Goal: Information Seeking & Learning: Learn about a topic

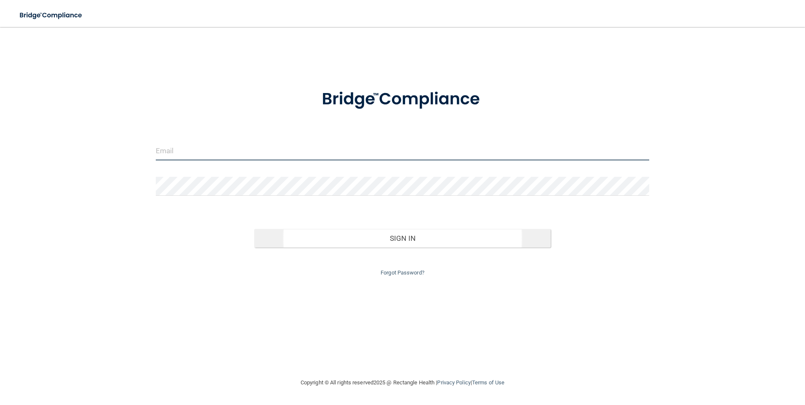
type input "[PERSON_NAME][EMAIL_ADDRESS][DOMAIN_NAME]"
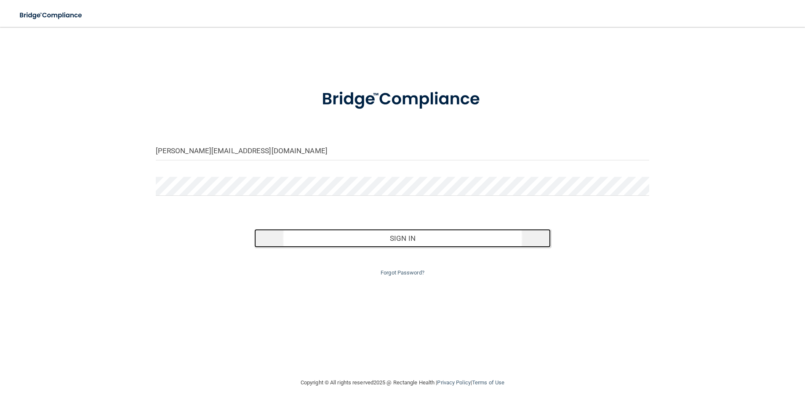
click at [410, 243] on button "Sign In" at bounding box center [402, 238] width 297 height 19
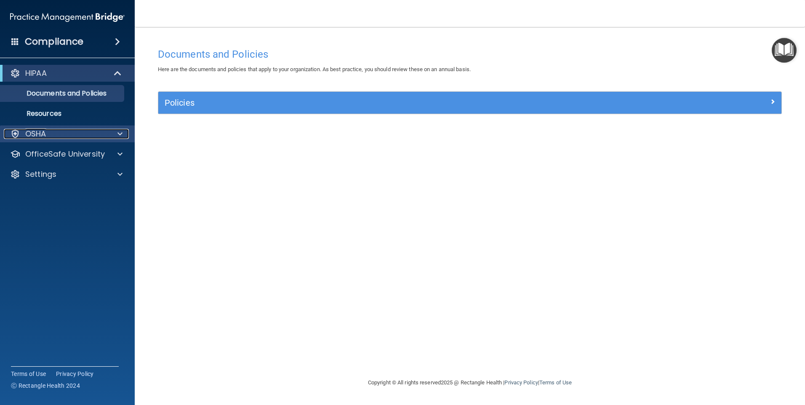
click at [76, 130] on div "OSHA" at bounding box center [56, 134] width 104 height 10
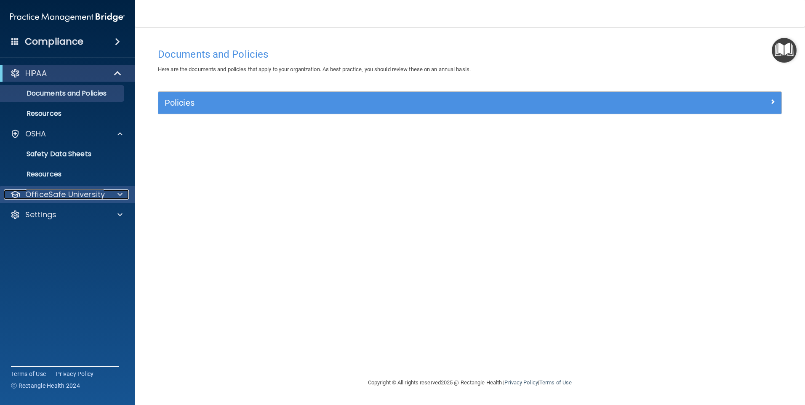
click at [73, 196] on p "OfficeSafe University" at bounding box center [65, 195] width 80 height 10
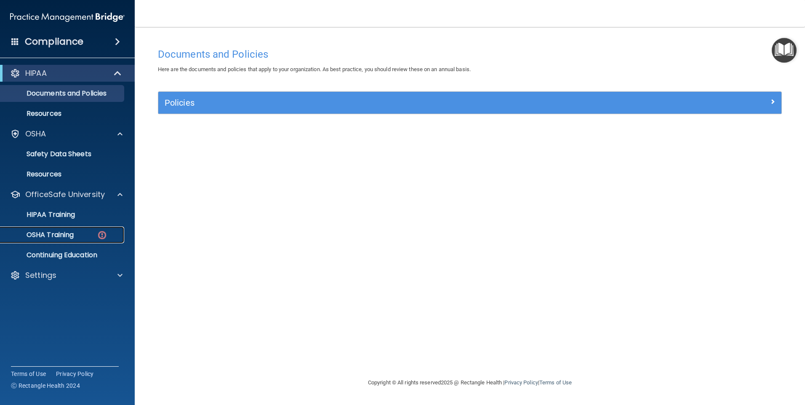
click at [71, 240] on link "OSHA Training" at bounding box center [58, 235] width 133 height 17
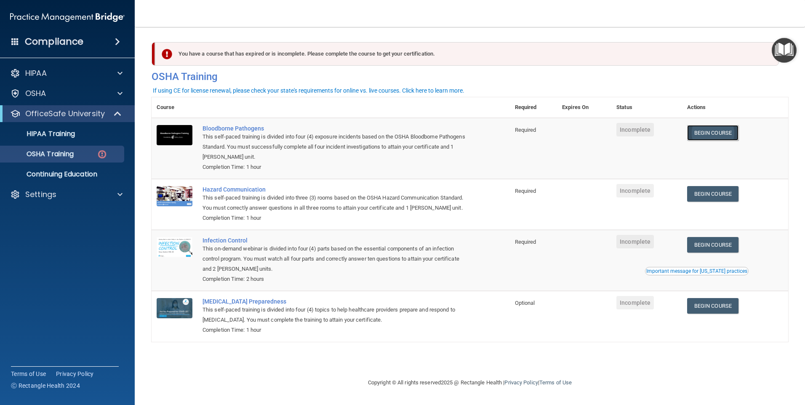
click at [726, 134] on link "Begin Course" at bounding box center [712, 133] width 51 height 16
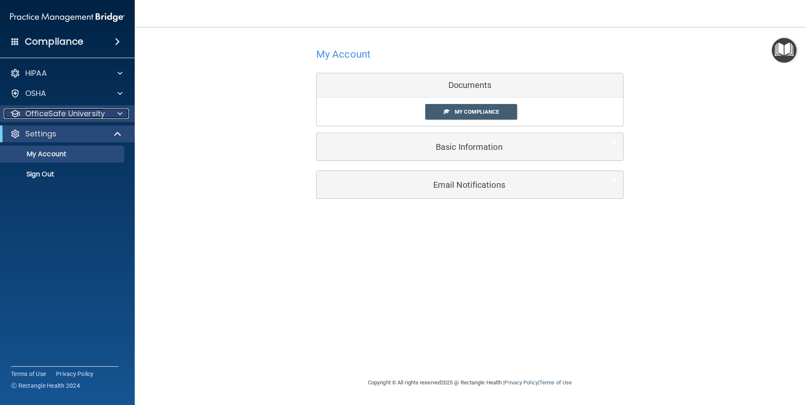
click at [124, 110] on div at bounding box center [118, 114] width 21 height 10
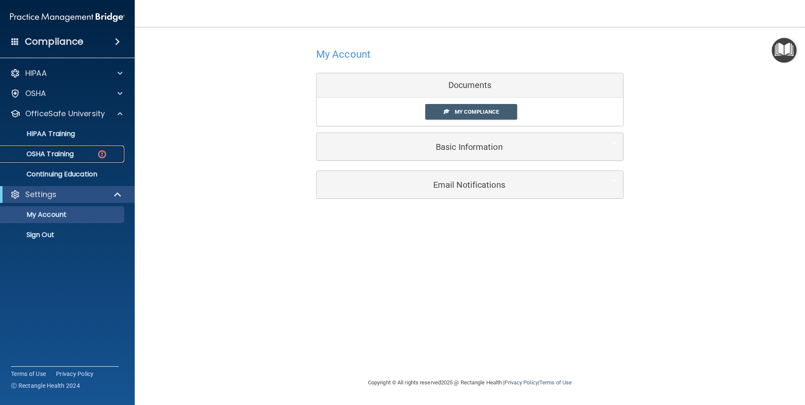
click at [86, 153] on div "OSHA Training" at bounding box center [62, 154] width 115 height 8
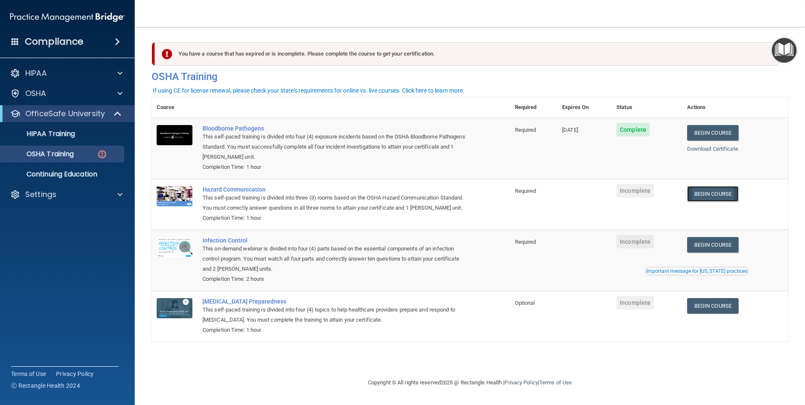
click at [720, 197] on link "Begin Course" at bounding box center [712, 194] width 51 height 16
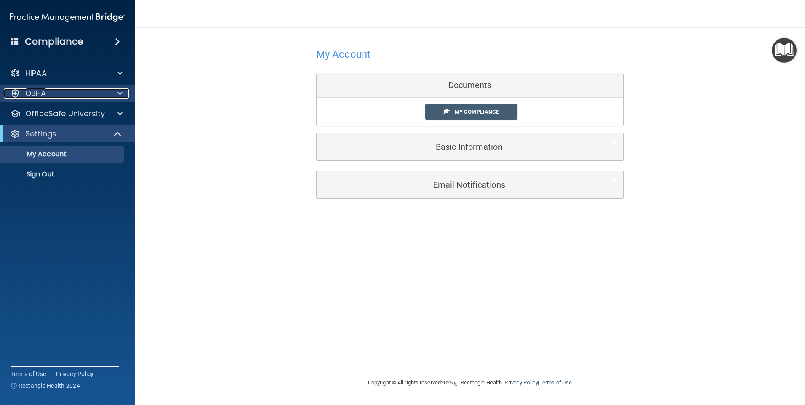
click at [118, 93] on span at bounding box center [120, 93] width 5 height 10
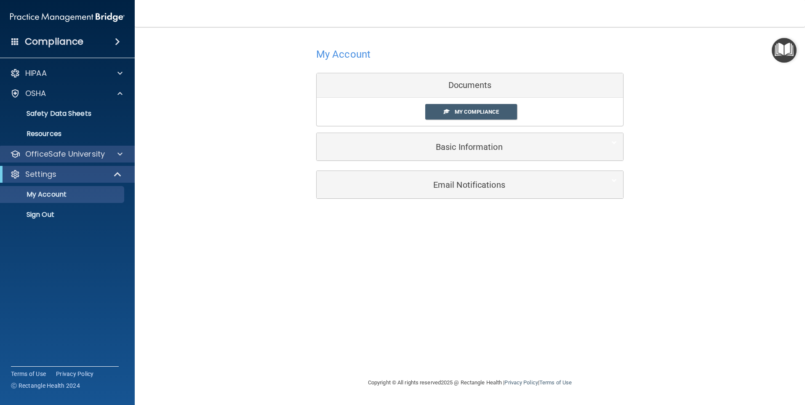
click at [103, 147] on div "OfficeSafe University" at bounding box center [67, 154] width 135 height 17
click at [103, 155] on p "OfficeSafe University" at bounding box center [65, 154] width 80 height 10
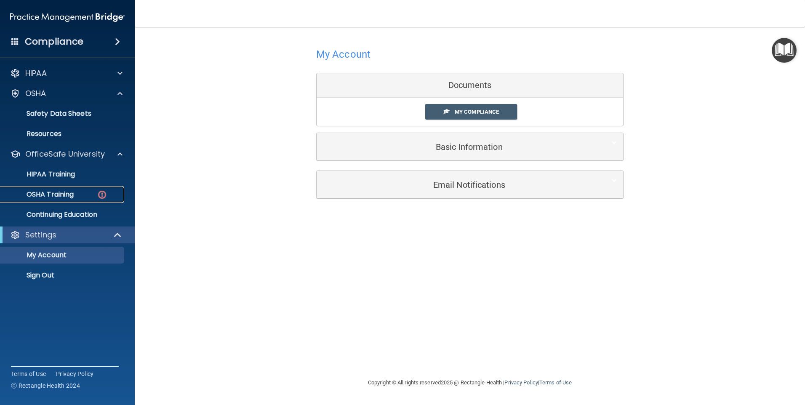
click at [101, 193] on img at bounding box center [102, 195] width 11 height 11
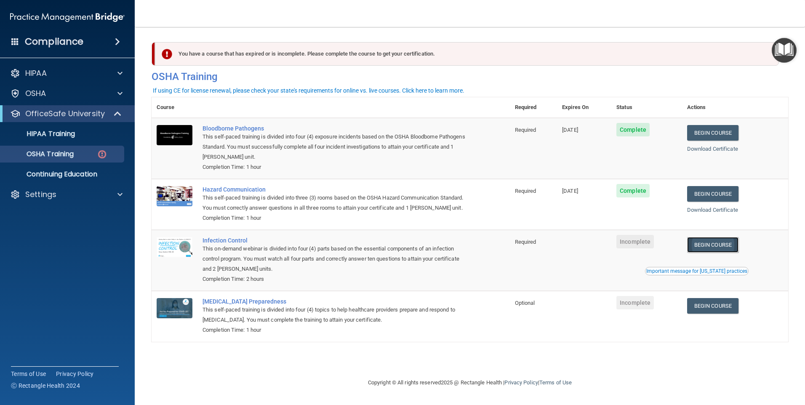
click at [725, 253] on link "Begin Course" at bounding box center [712, 245] width 51 height 16
